Goal: Task Accomplishment & Management: Manage account settings

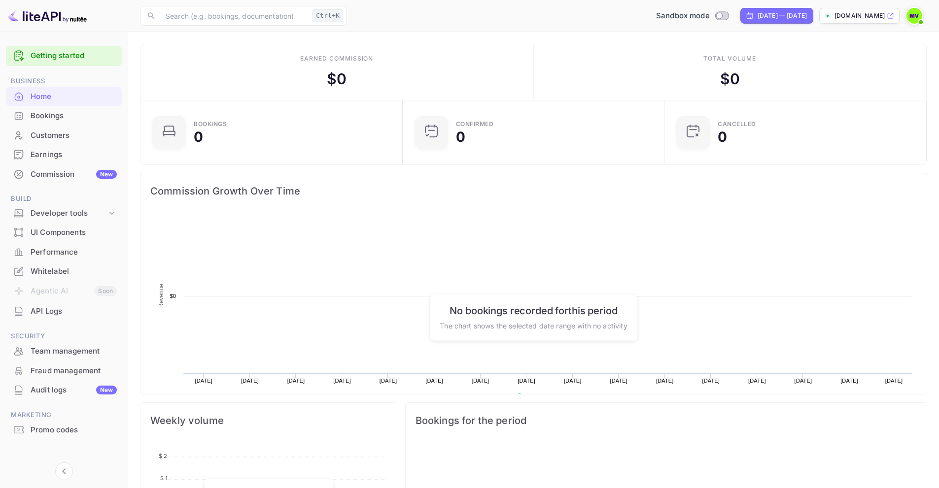
scroll to position [153, 248]
click at [853, 15] on p "[DOMAIN_NAME]" at bounding box center [860, 15] width 50 height 9
click at [914, 14] on img at bounding box center [915, 16] width 16 height 16
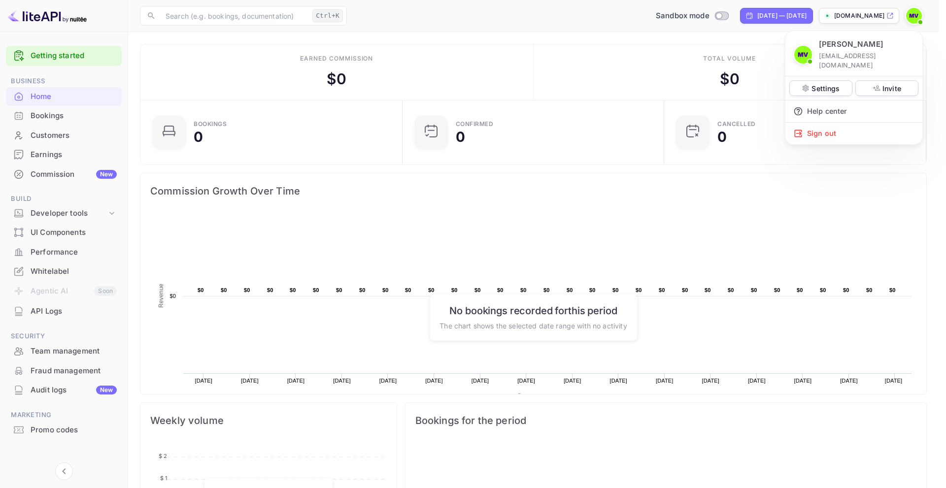
click at [634, 209] on div at bounding box center [473, 244] width 946 height 488
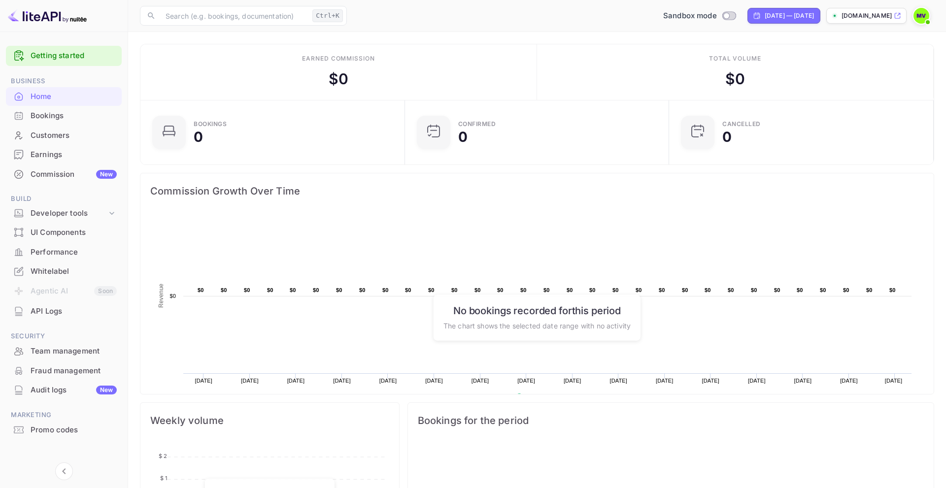
scroll to position [8, 8]
click at [67, 273] on div "Whitelabel" at bounding box center [74, 271] width 86 height 11
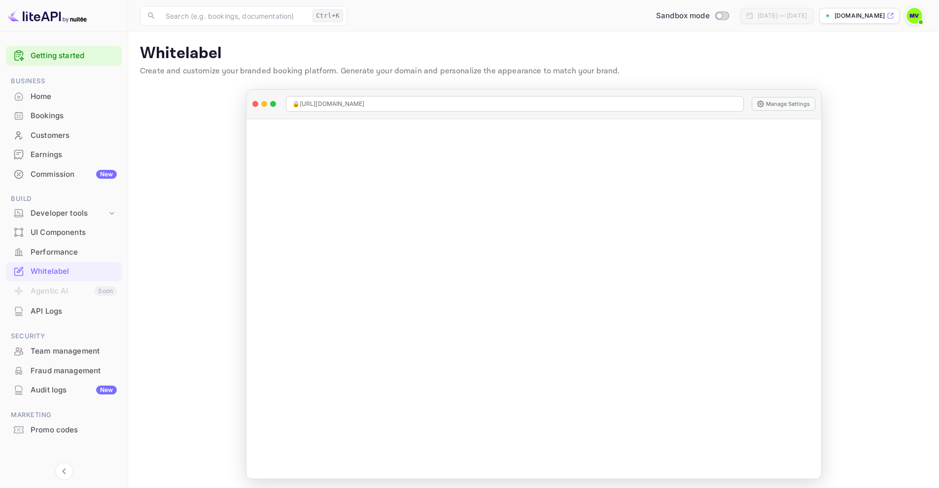
click at [909, 15] on img at bounding box center [915, 16] width 16 height 16
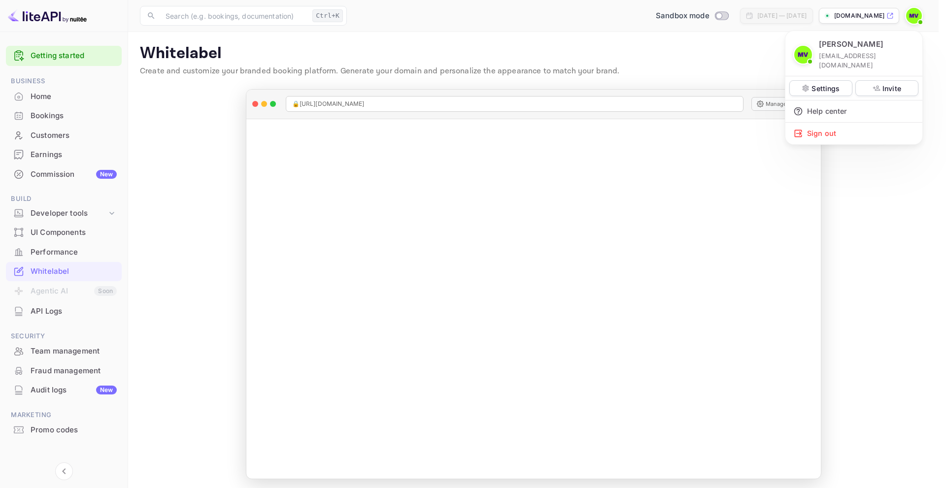
click at [721, 59] on div at bounding box center [473, 244] width 946 height 488
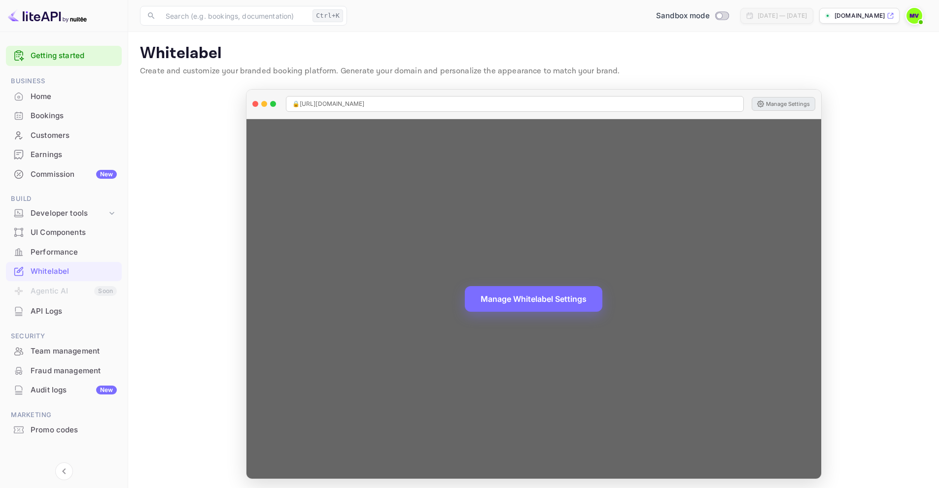
click at [775, 105] on button "Manage Settings" at bounding box center [784, 104] width 64 height 14
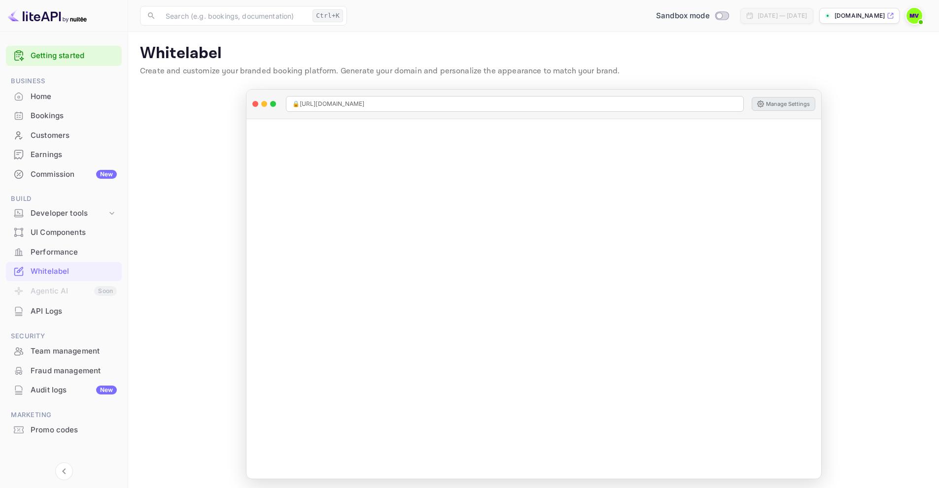
click at [914, 16] on img at bounding box center [915, 16] width 16 height 16
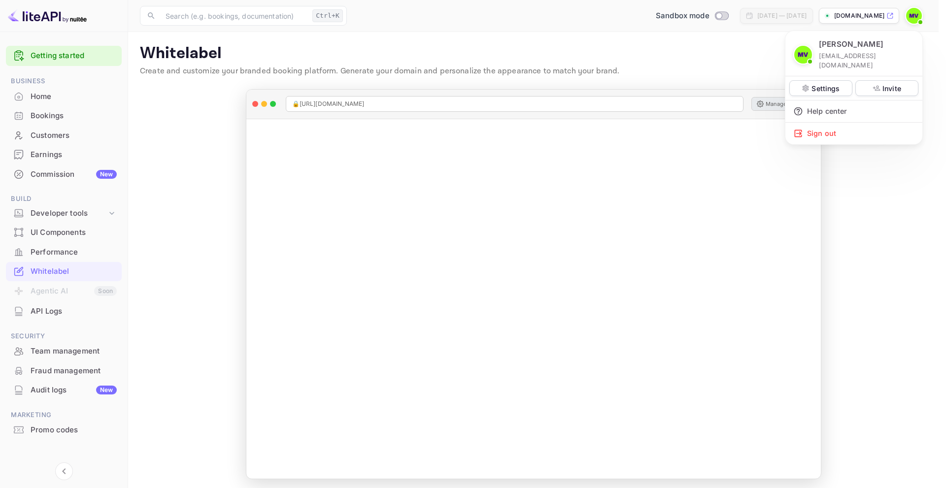
click at [698, 57] on div at bounding box center [473, 244] width 946 height 488
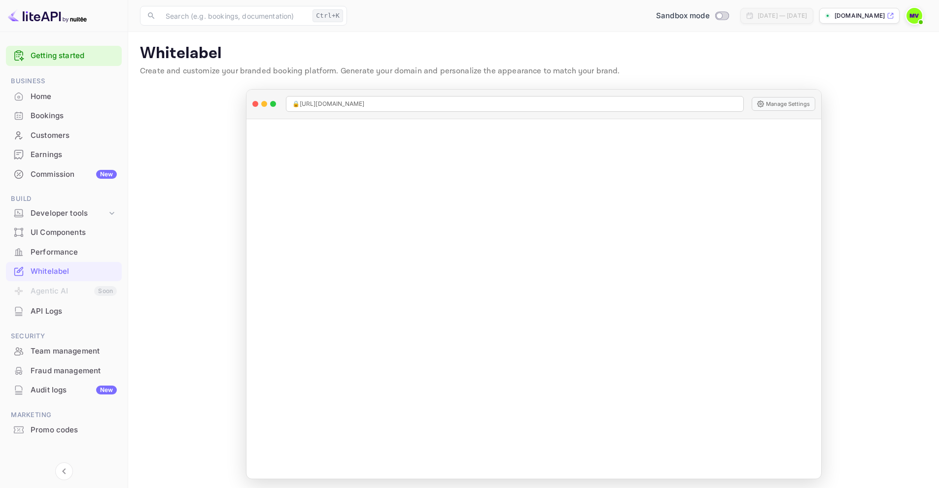
click at [915, 17] on img at bounding box center [915, 16] width 16 height 16
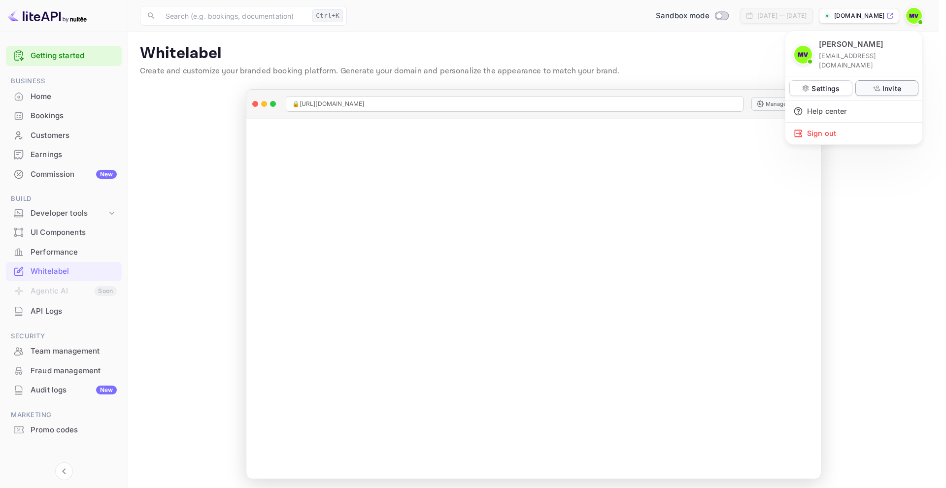
click at [886, 83] on p "Invite" at bounding box center [892, 88] width 19 height 10
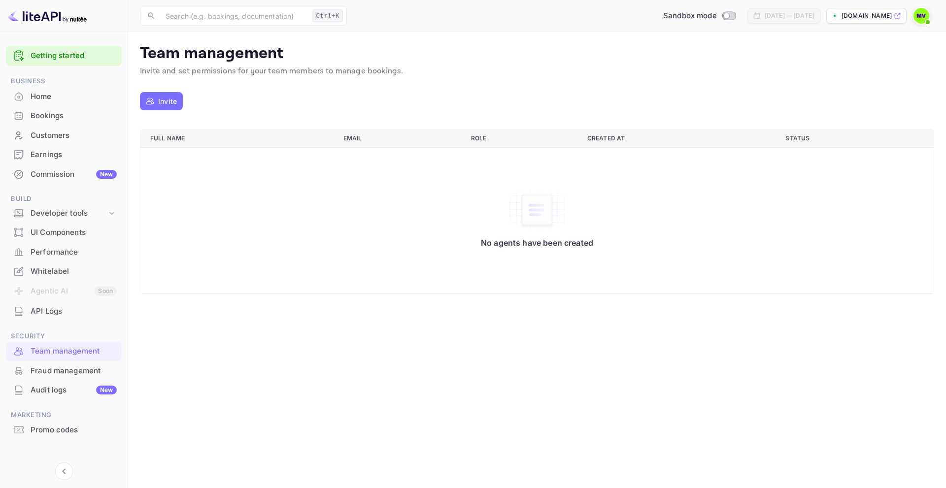
click at [167, 105] on div "[PERSON_NAME] [EMAIL_ADDRESS][DOMAIN_NAME] Settings Invite Help center Sign out" at bounding box center [473, 244] width 946 height 488
click at [170, 103] on div "[PERSON_NAME] [EMAIL_ADDRESS][DOMAIN_NAME] Settings Invite Help center Sign out" at bounding box center [473, 244] width 946 height 488
click at [271, 208] on div "[PERSON_NAME] [EMAIL_ADDRESS][DOMAIN_NAME] Settings Invite Help center Sign out" at bounding box center [473, 244] width 946 height 488
click at [170, 103] on div "[PERSON_NAME] [EMAIL_ADDRESS][DOMAIN_NAME] Settings Invite Help center Sign out" at bounding box center [473, 244] width 946 height 488
click at [514, 243] on div "[PERSON_NAME] [EMAIL_ADDRESS][DOMAIN_NAME] Settings Invite Help center Sign out" at bounding box center [473, 244] width 946 height 488
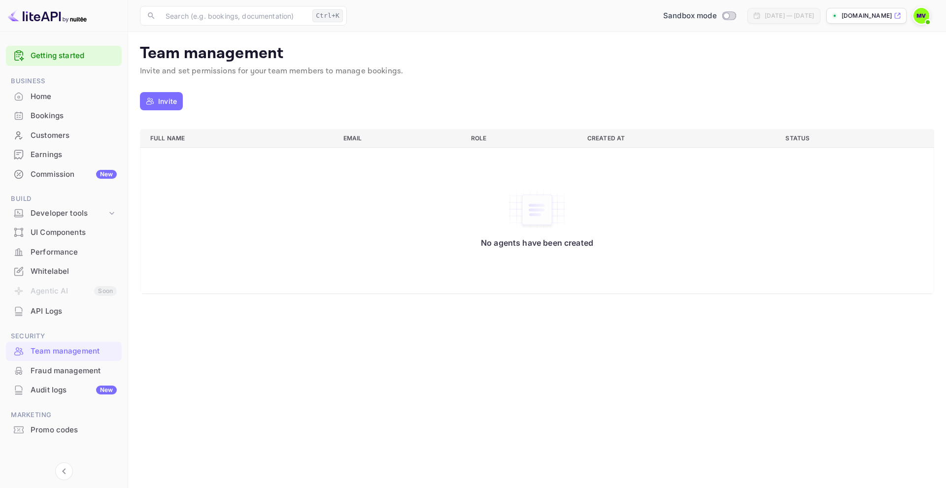
drag, startPoint x: 532, startPoint y: 215, endPoint x: 530, endPoint y: 228, distance: 12.5
click at [532, 215] on div "[PERSON_NAME] [EMAIL_ADDRESS][DOMAIN_NAME] Settings Invite Help center Sign out" at bounding box center [473, 244] width 946 height 488
click at [528, 243] on div "[PERSON_NAME] [EMAIL_ADDRESS][DOMAIN_NAME] Settings Invite Help center Sign out" at bounding box center [473, 244] width 946 height 488
click at [165, 101] on div "[PERSON_NAME] [EMAIL_ADDRESS][DOMAIN_NAME] Settings Invite Help center Sign out" at bounding box center [473, 244] width 946 height 488
click at [157, 105] on button "Invite" at bounding box center [161, 101] width 43 height 18
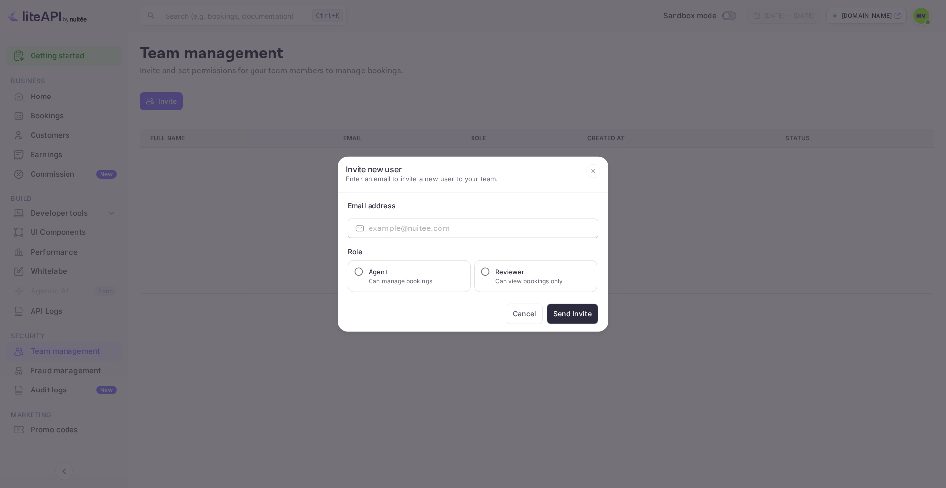
click at [398, 230] on input "email" at bounding box center [484, 228] width 230 height 20
click at [529, 317] on button "Cancel" at bounding box center [525, 314] width 36 height 20
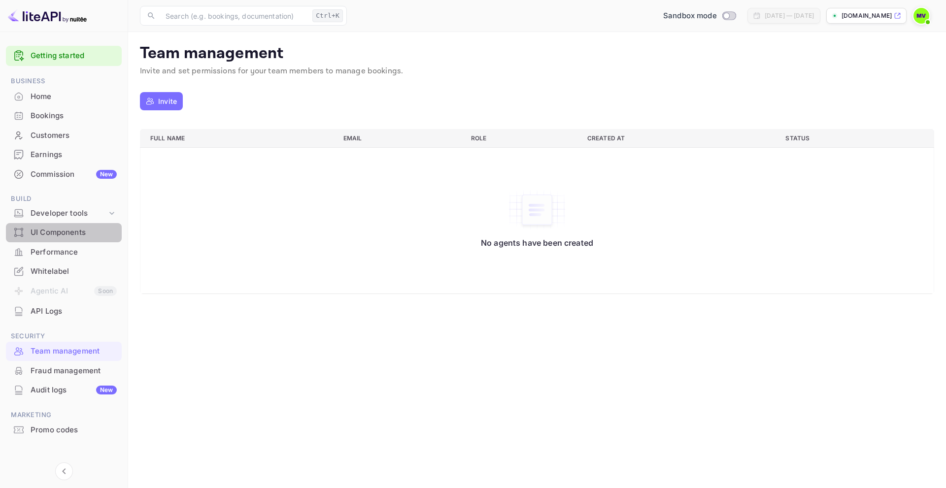
click at [54, 232] on div "UI Components" at bounding box center [74, 232] width 86 height 11
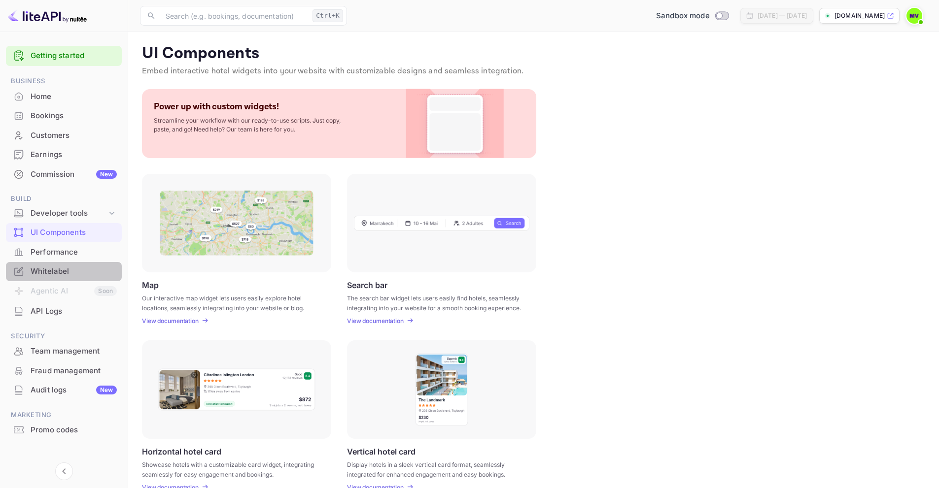
click at [54, 269] on div "Whitelabel" at bounding box center [74, 271] width 86 height 11
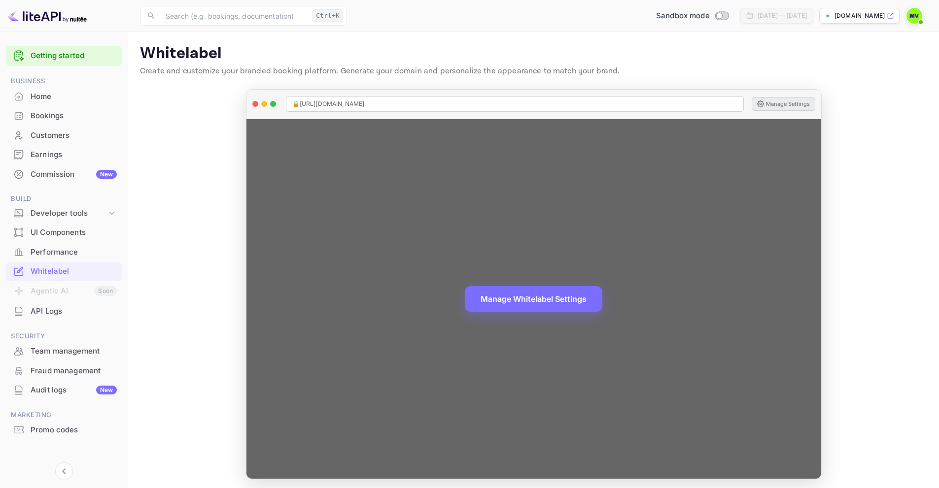
click at [769, 104] on button "Manage Settings" at bounding box center [784, 104] width 64 height 14
